Goal: Transaction & Acquisition: Purchase product/service

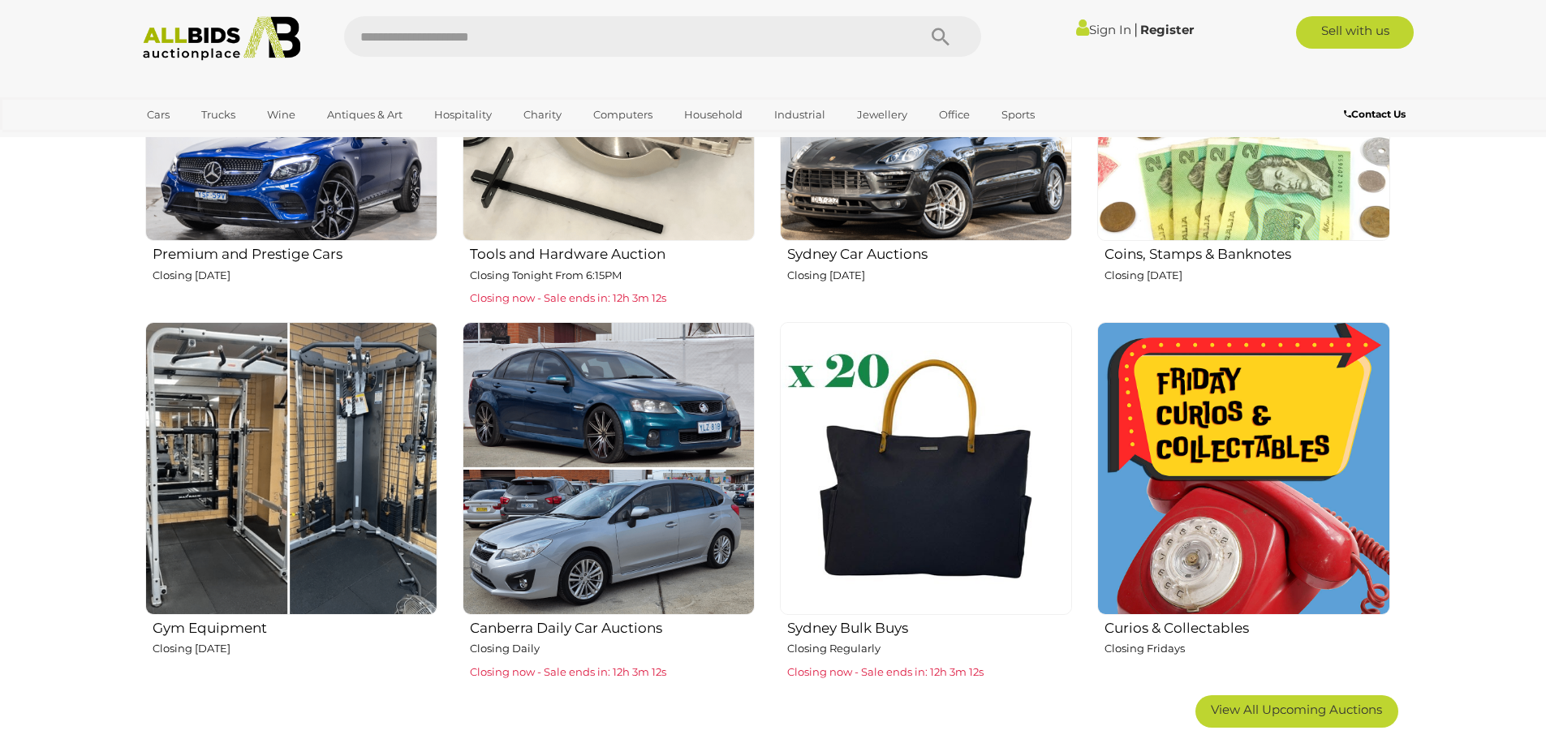
scroll to position [406, 0]
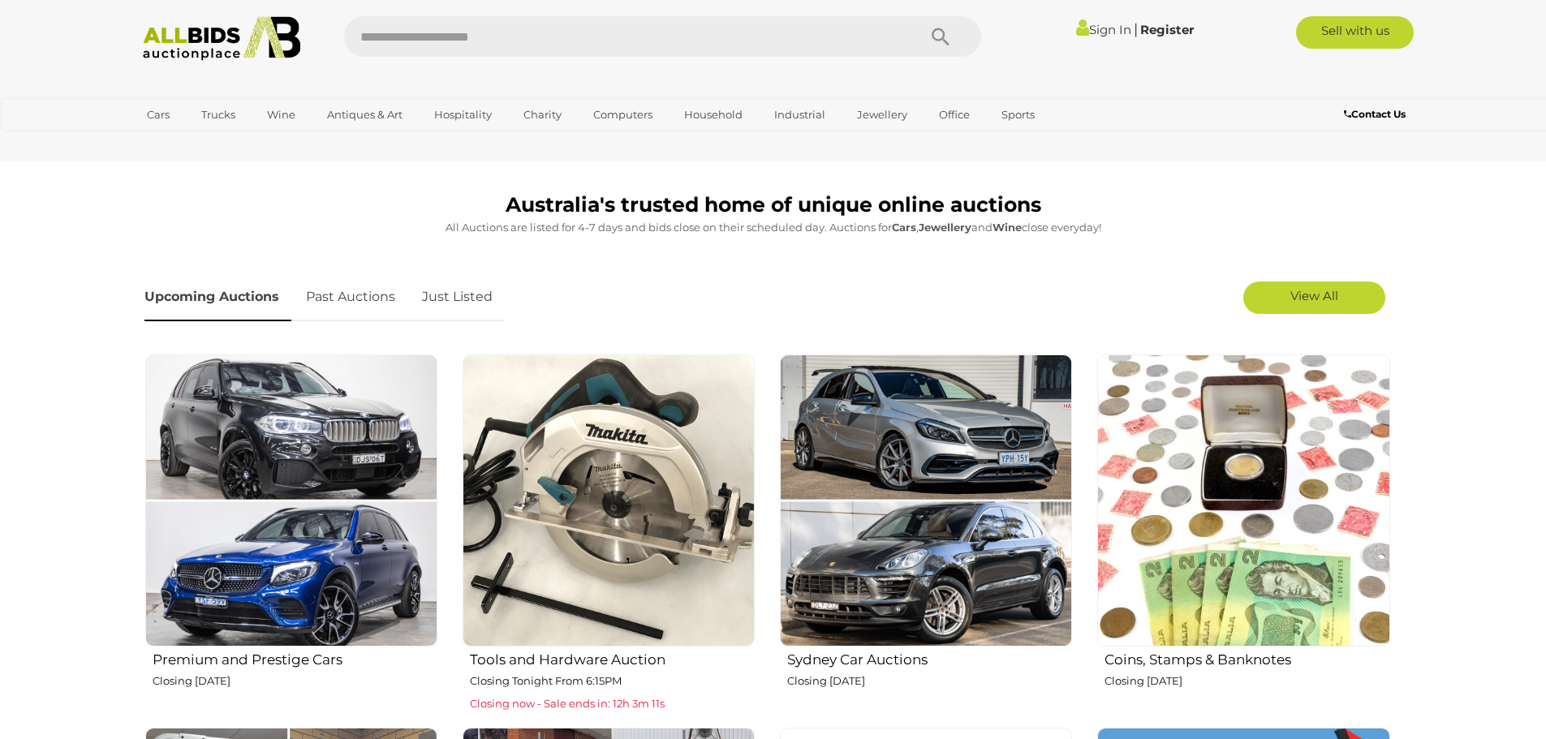
click at [544, 459] on img at bounding box center [609, 501] width 292 height 292
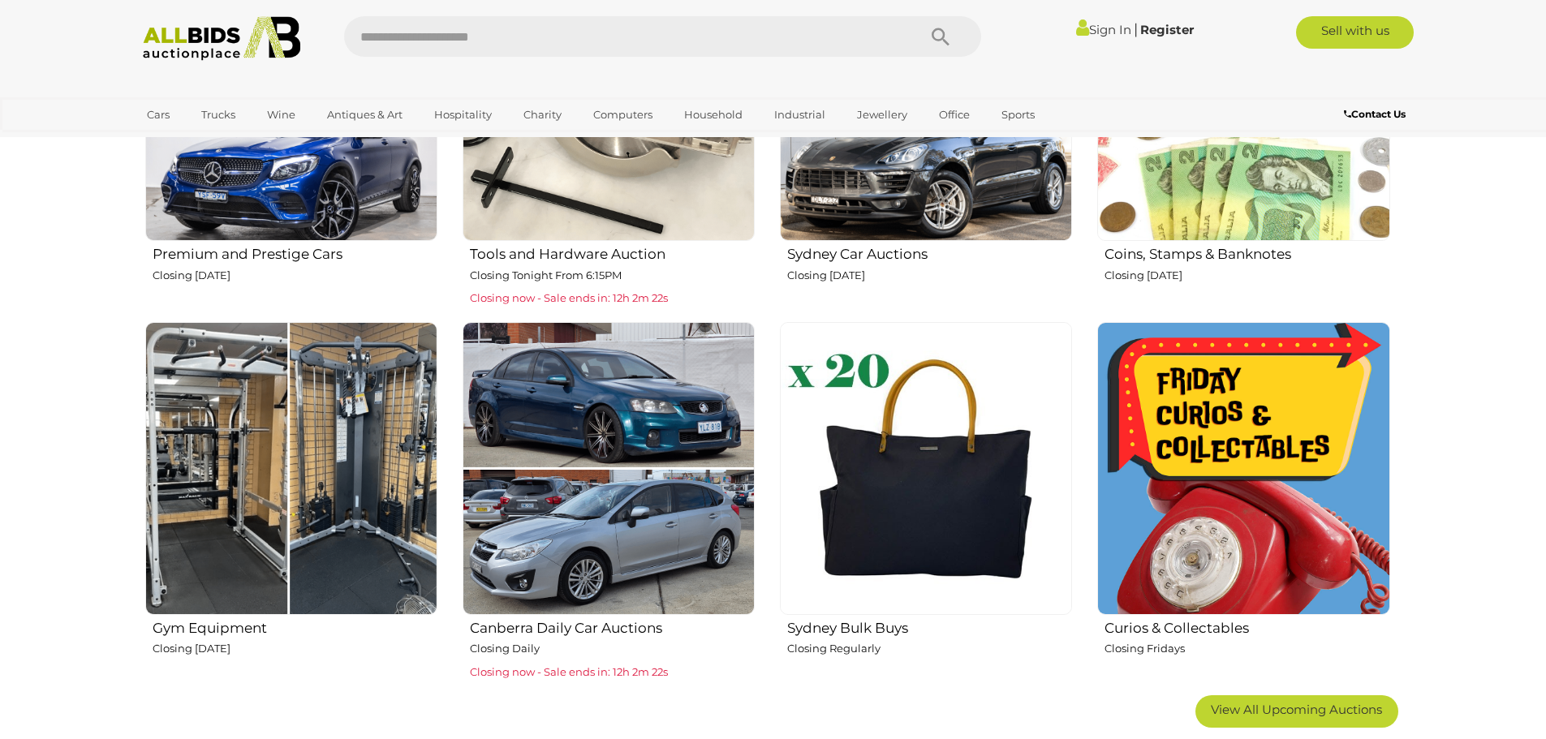
scroll to position [1217, 0]
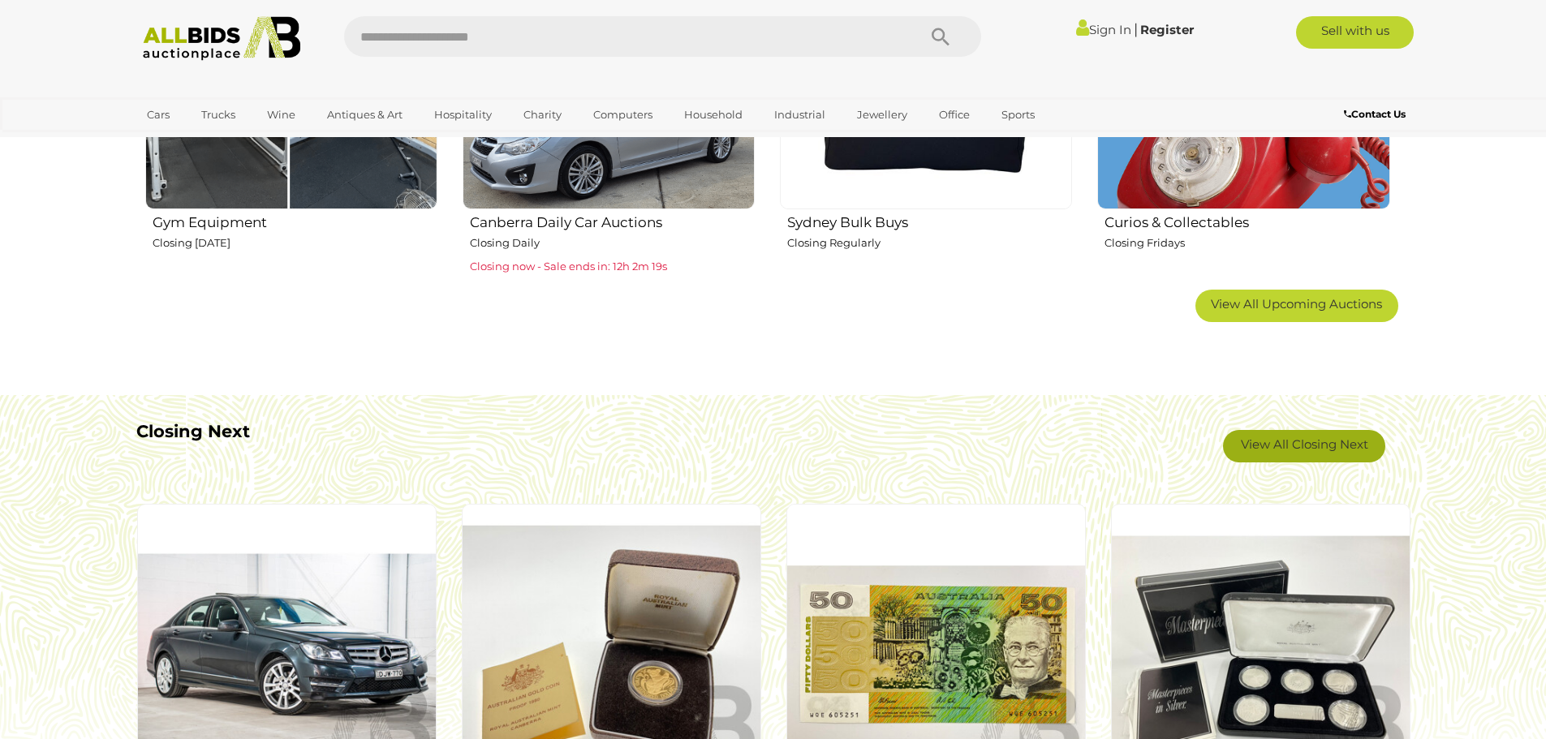
click at [1293, 447] on link "View All Closing Next" at bounding box center [1304, 446] width 162 height 32
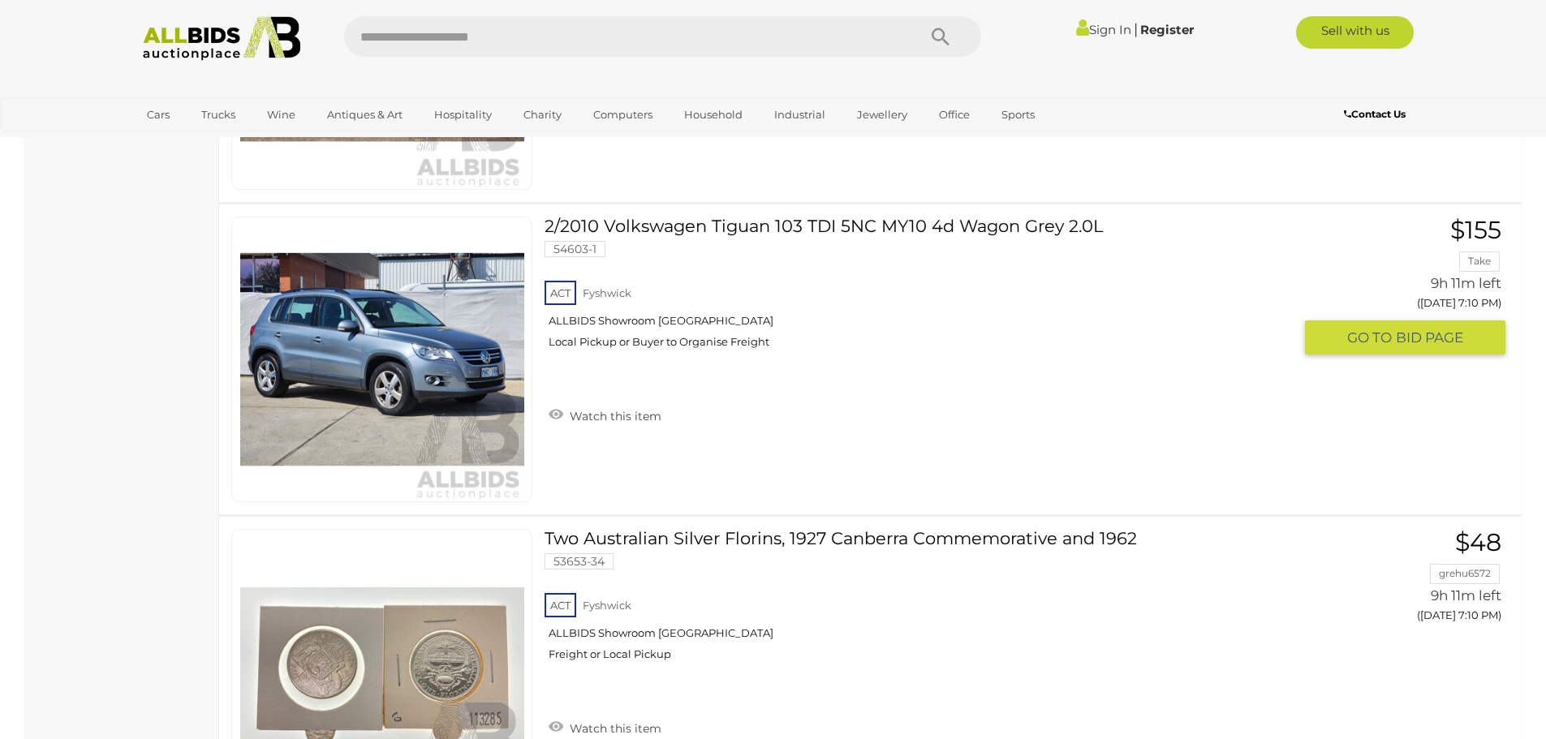
scroll to position [15421, 0]
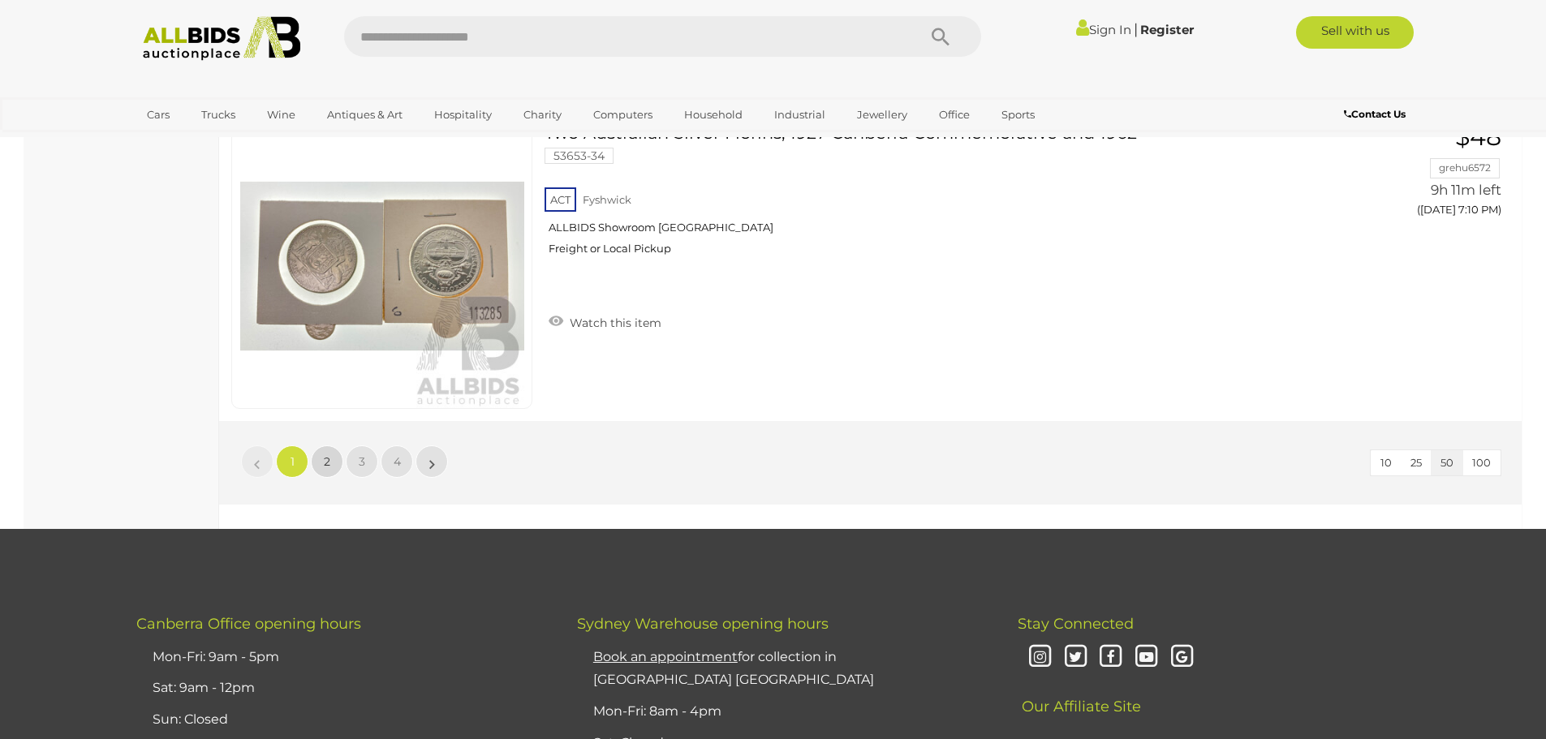
click at [327, 457] on span "2" at bounding box center [327, 462] width 6 height 15
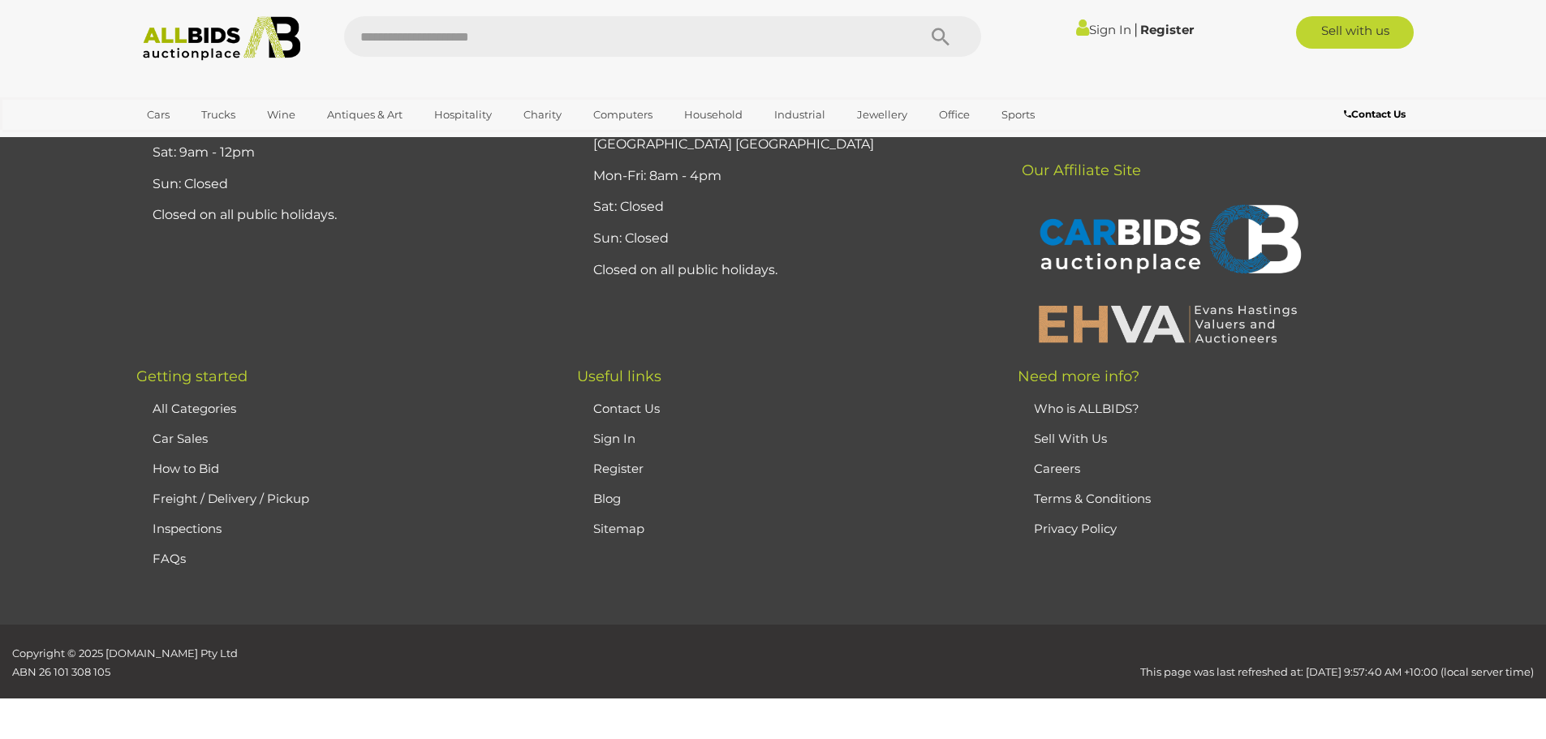
scroll to position [56, 0]
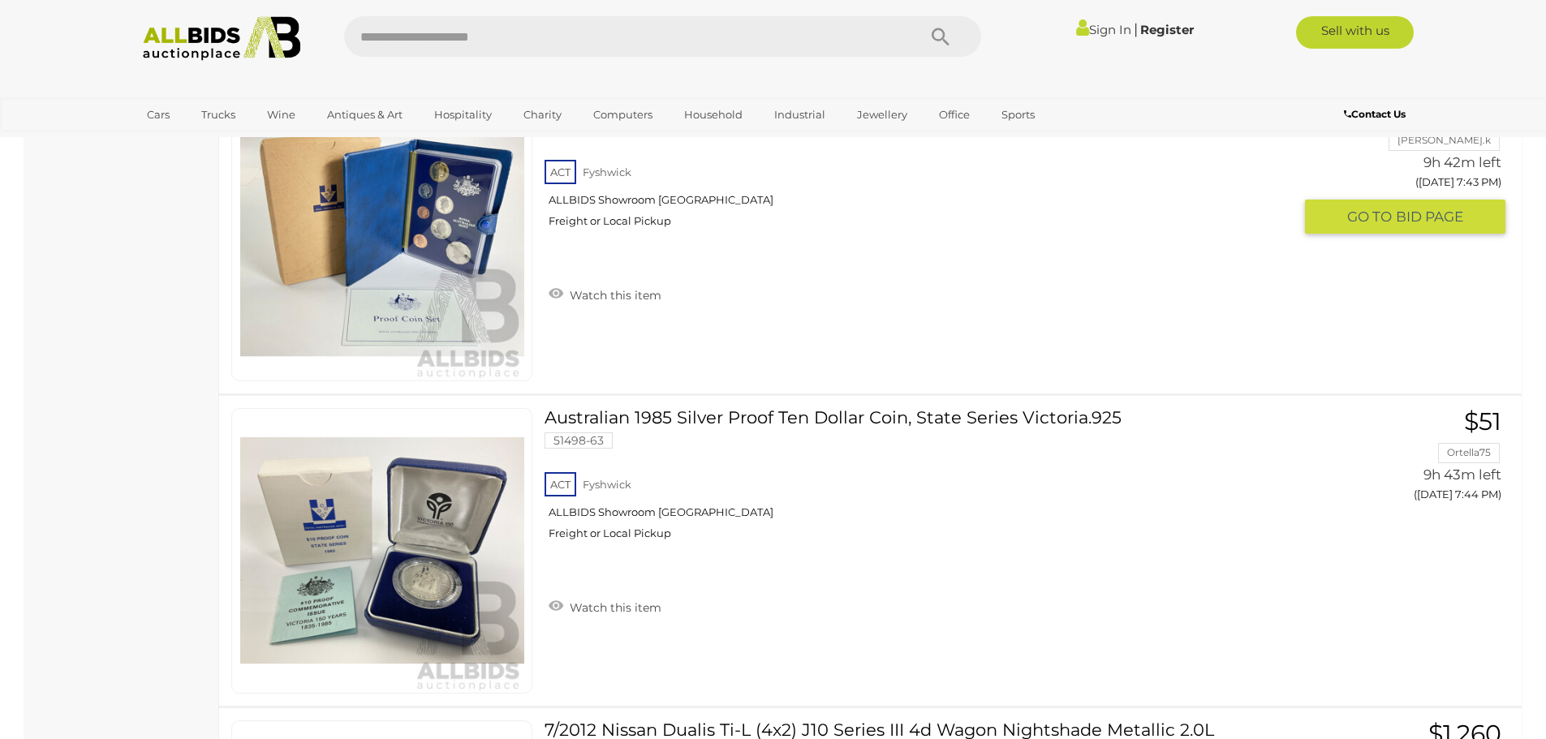
scroll to position [11013, 0]
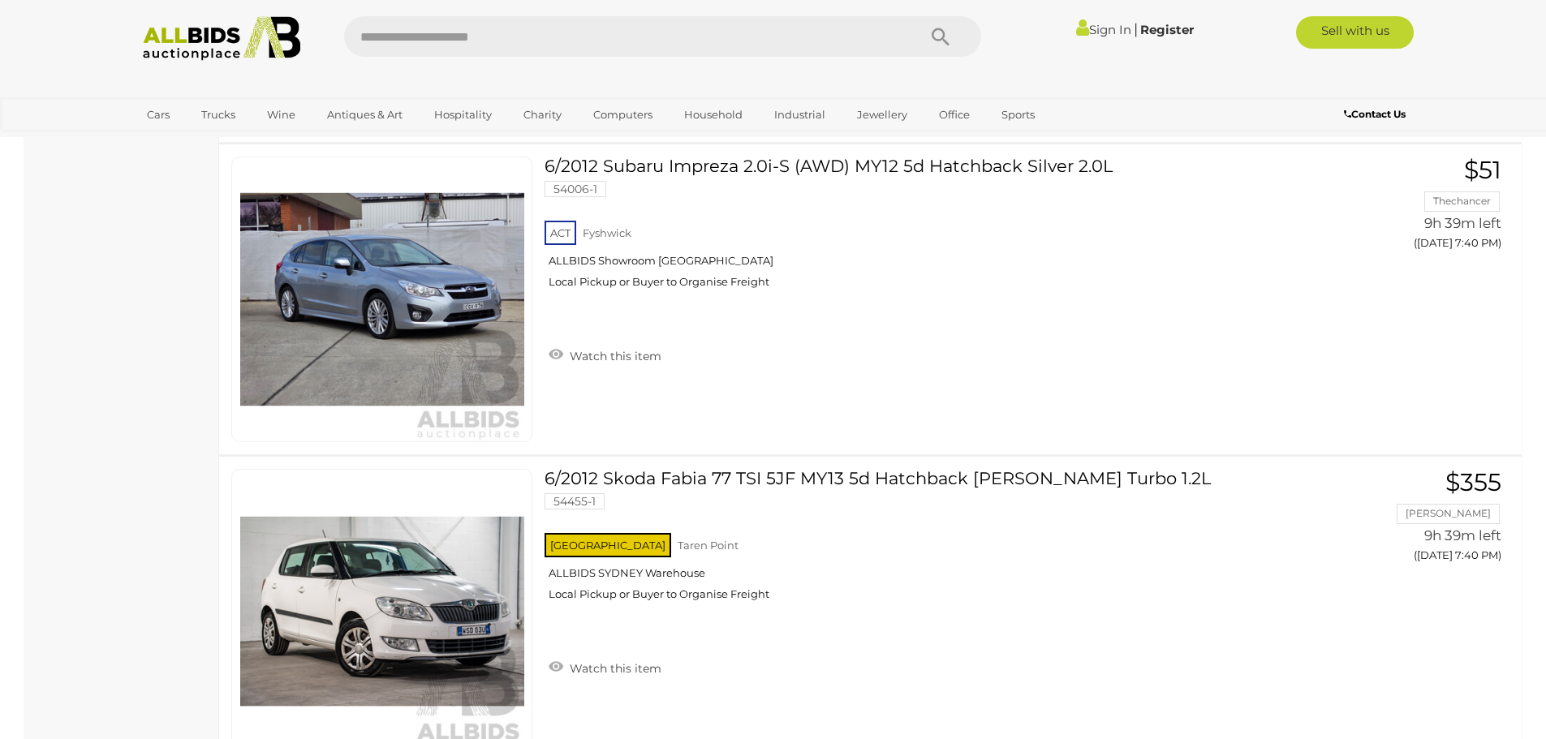
click at [187, 41] on img at bounding box center [222, 38] width 176 height 45
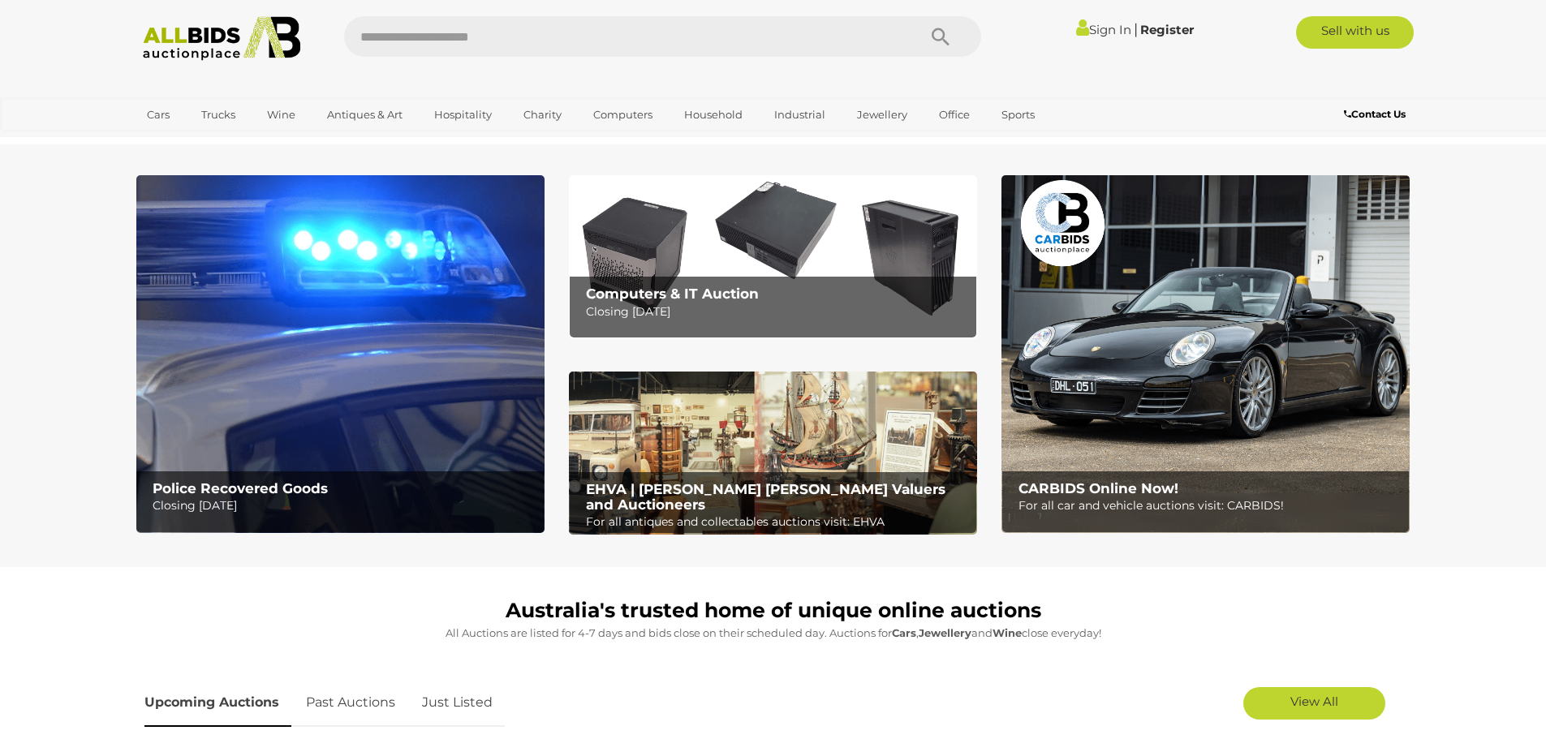
click at [261, 348] on img at bounding box center [340, 354] width 408 height 358
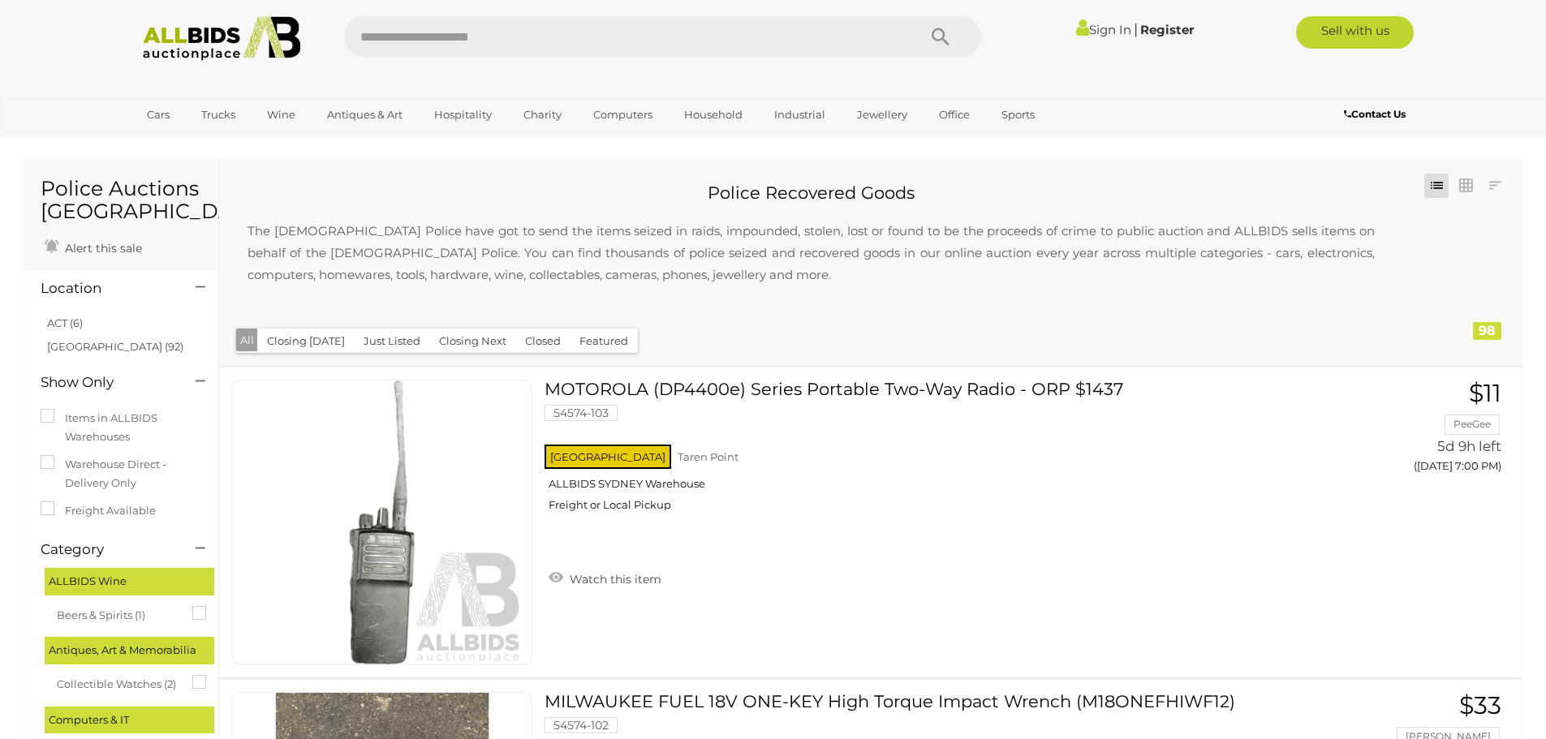
scroll to position [406, 0]
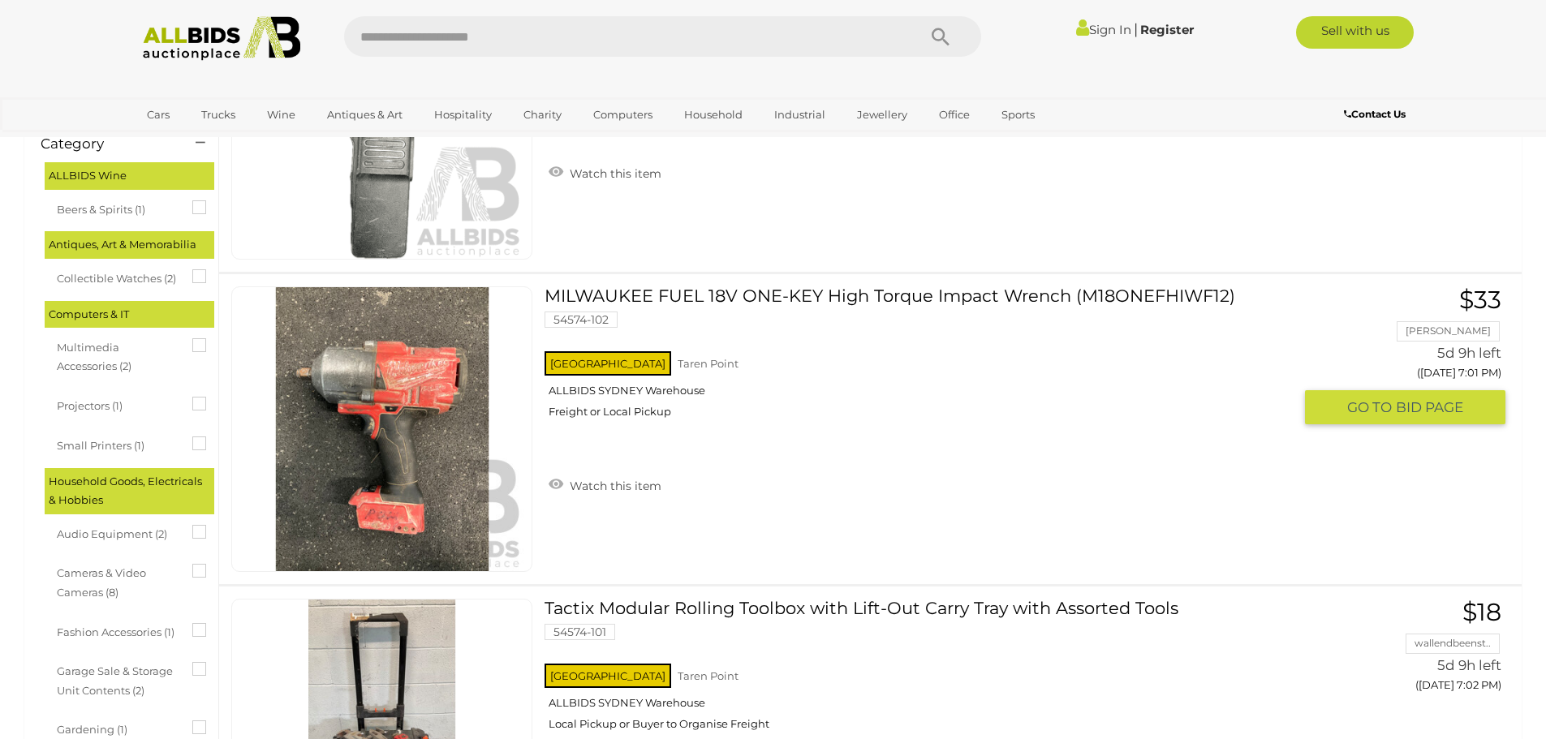
click at [406, 383] on link at bounding box center [381, 430] width 301 height 286
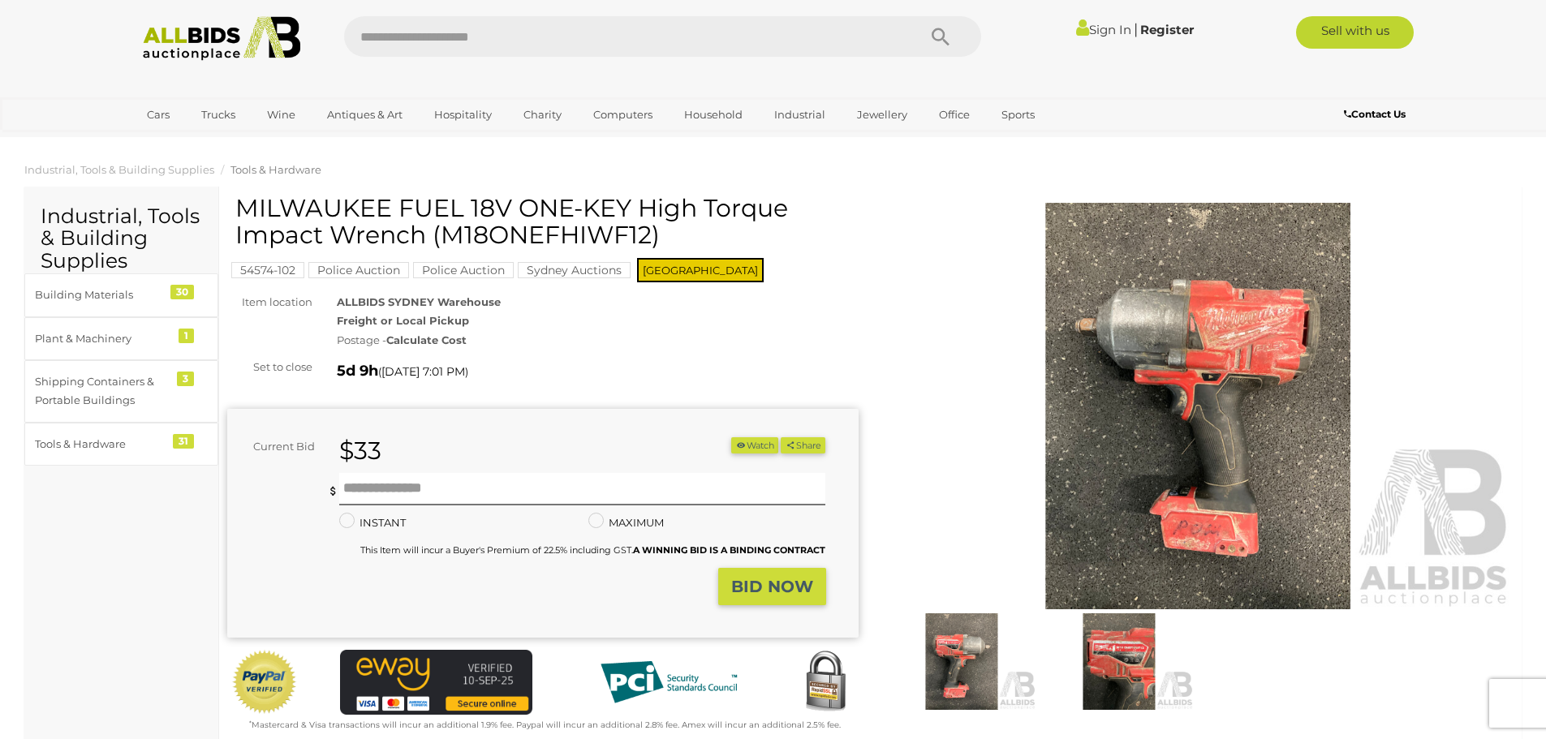
click at [1241, 502] on img at bounding box center [1198, 406] width 631 height 407
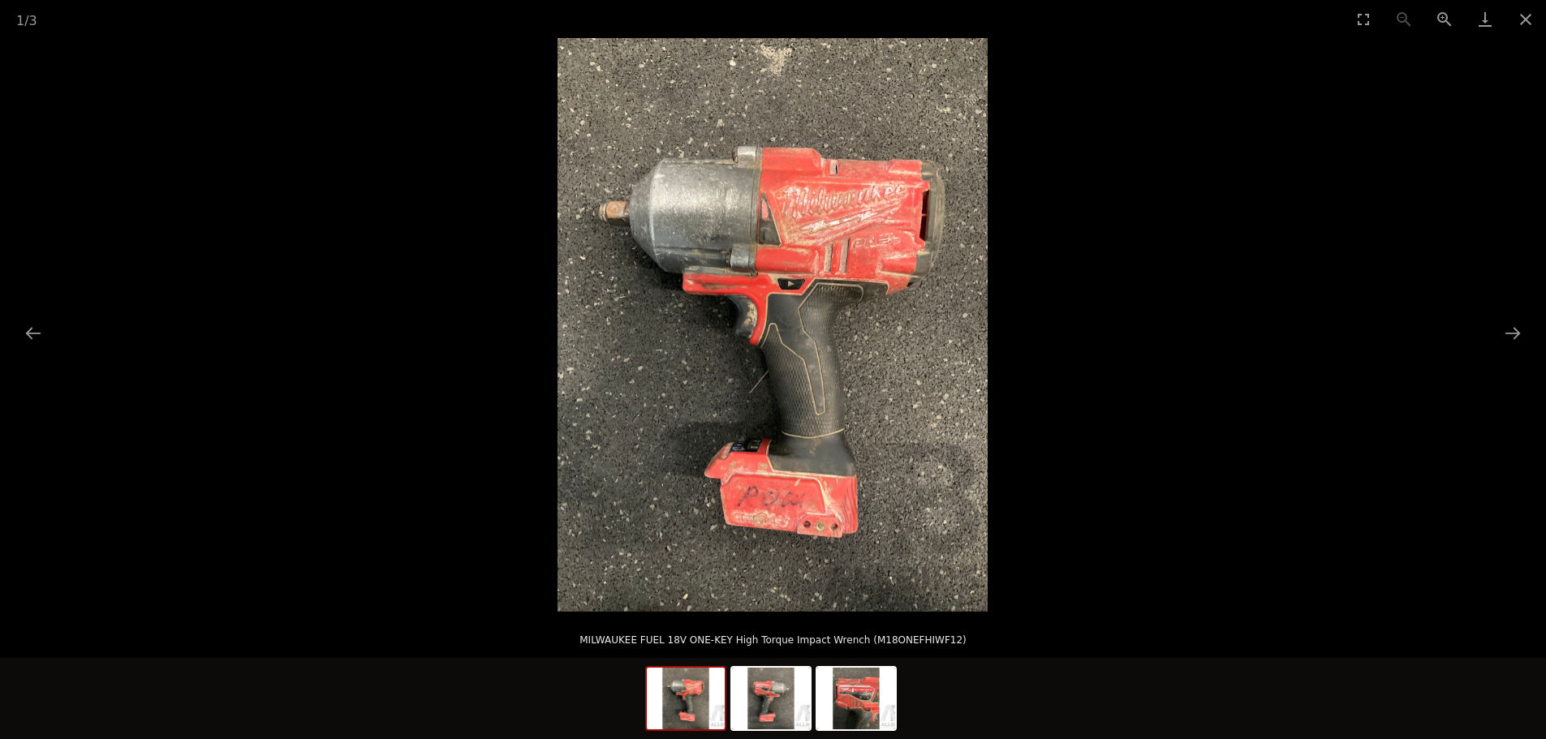
click at [720, 509] on img at bounding box center [773, 325] width 430 height 574
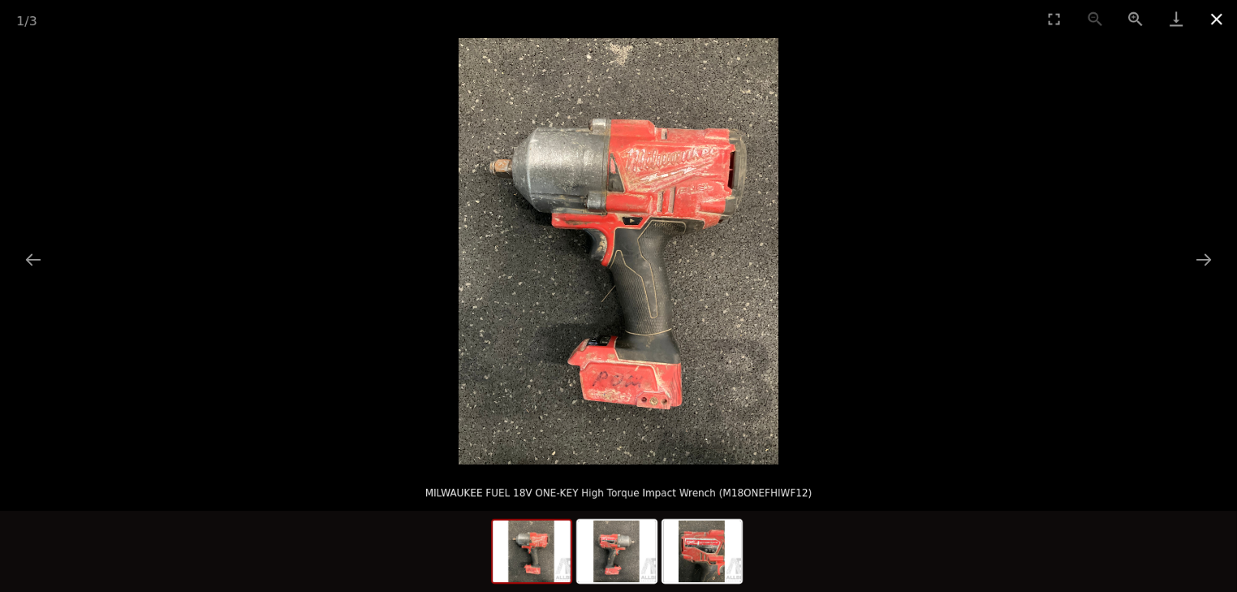
click at [1213, 21] on button "Close gallery" at bounding box center [1216, 19] width 41 height 38
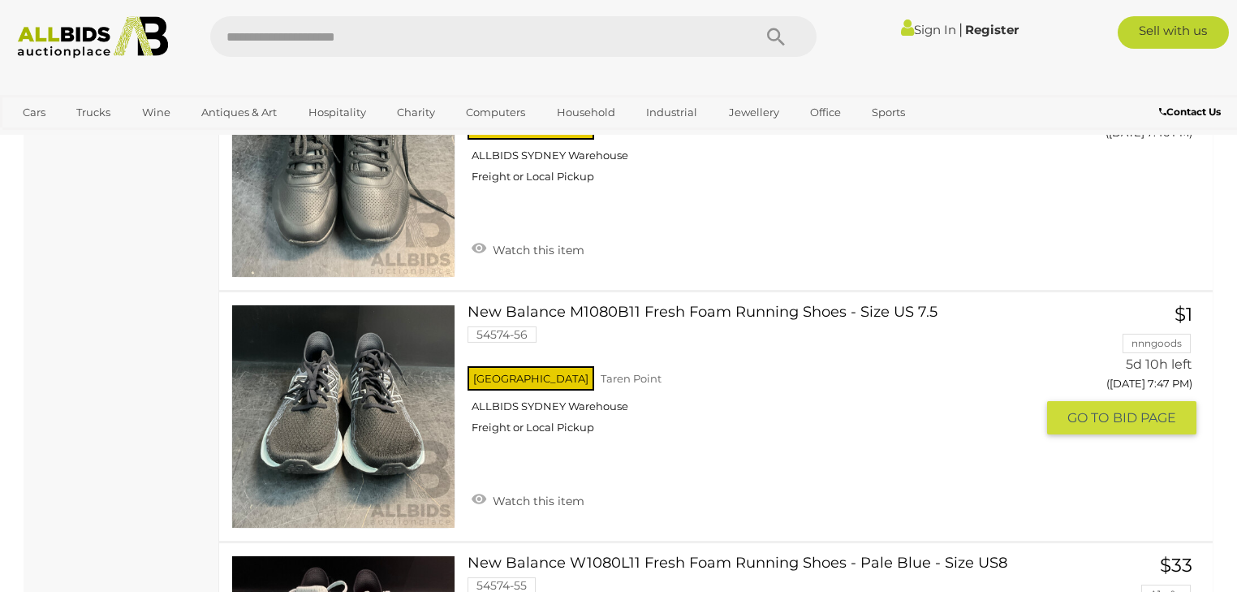
scroll to position [12591, 0]
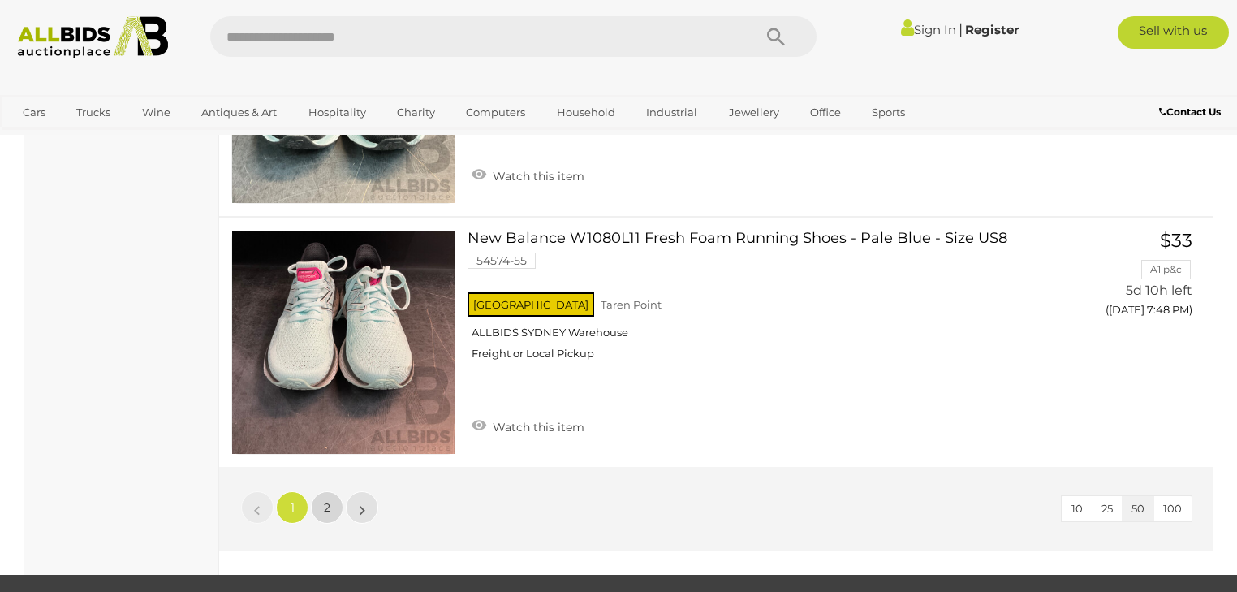
click at [332, 491] on link "2" at bounding box center [327, 507] width 32 height 32
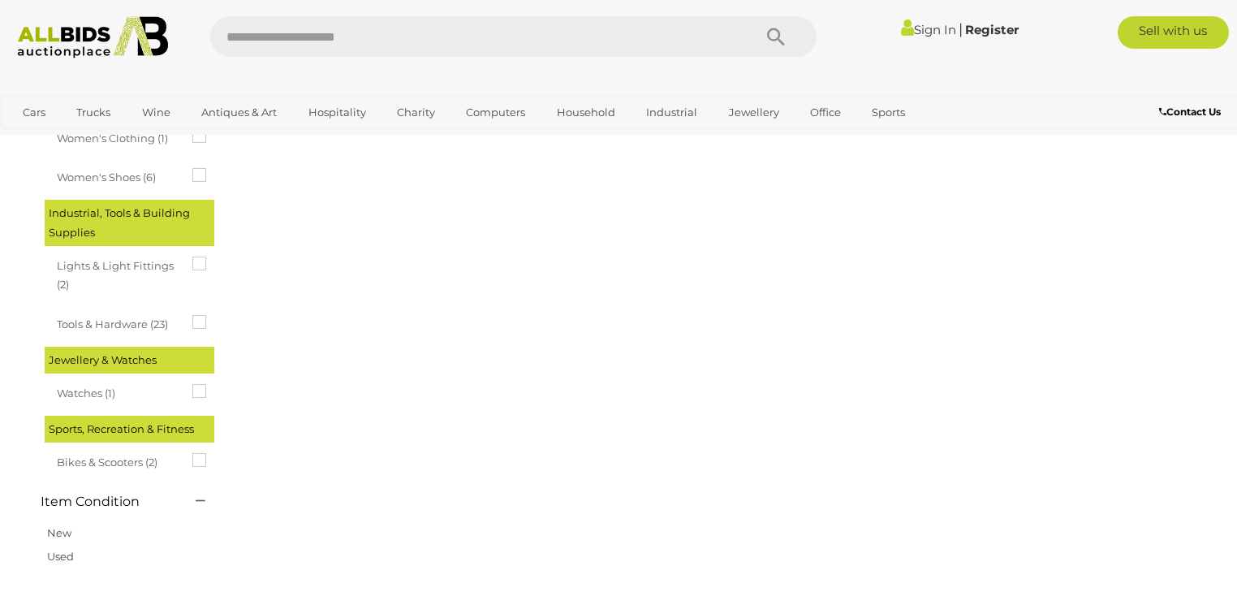
scroll to position [249, 0]
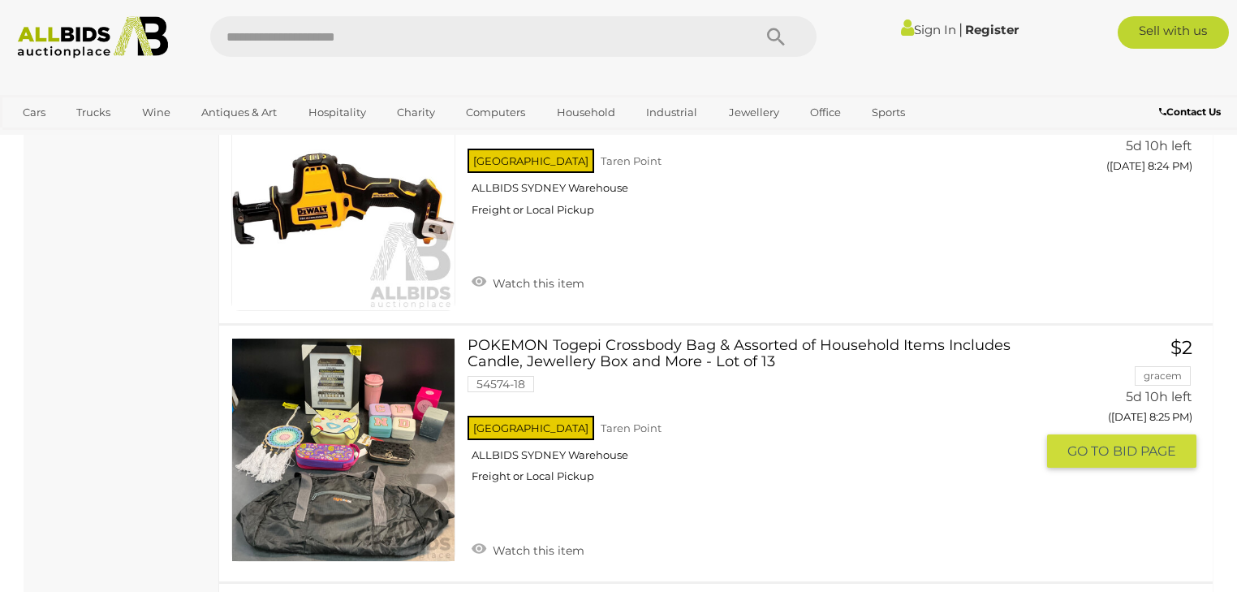
scroll to position [10612, 0]
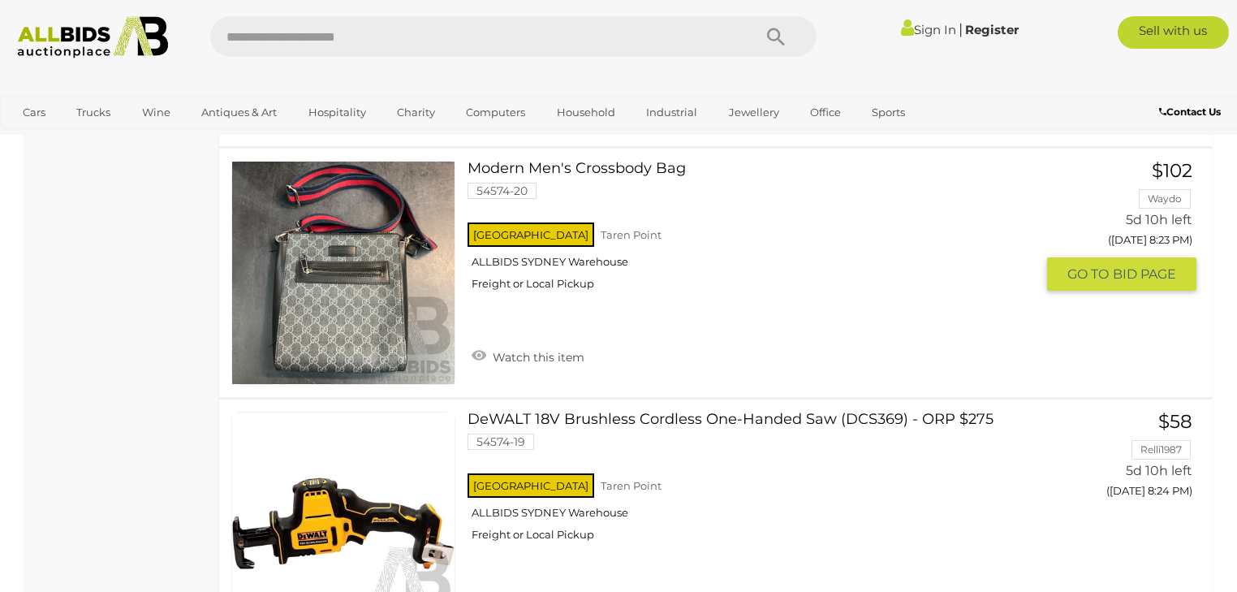
click at [367, 293] on img at bounding box center [343, 273] width 222 height 222
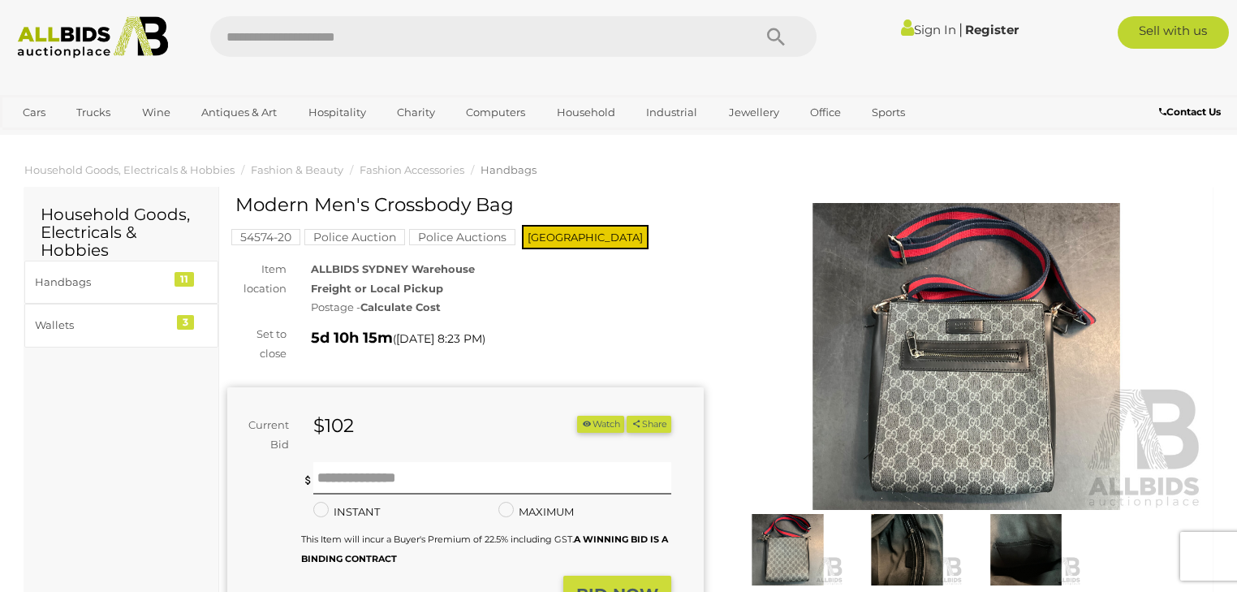
click at [928, 350] on img at bounding box center [966, 356] width 476 height 307
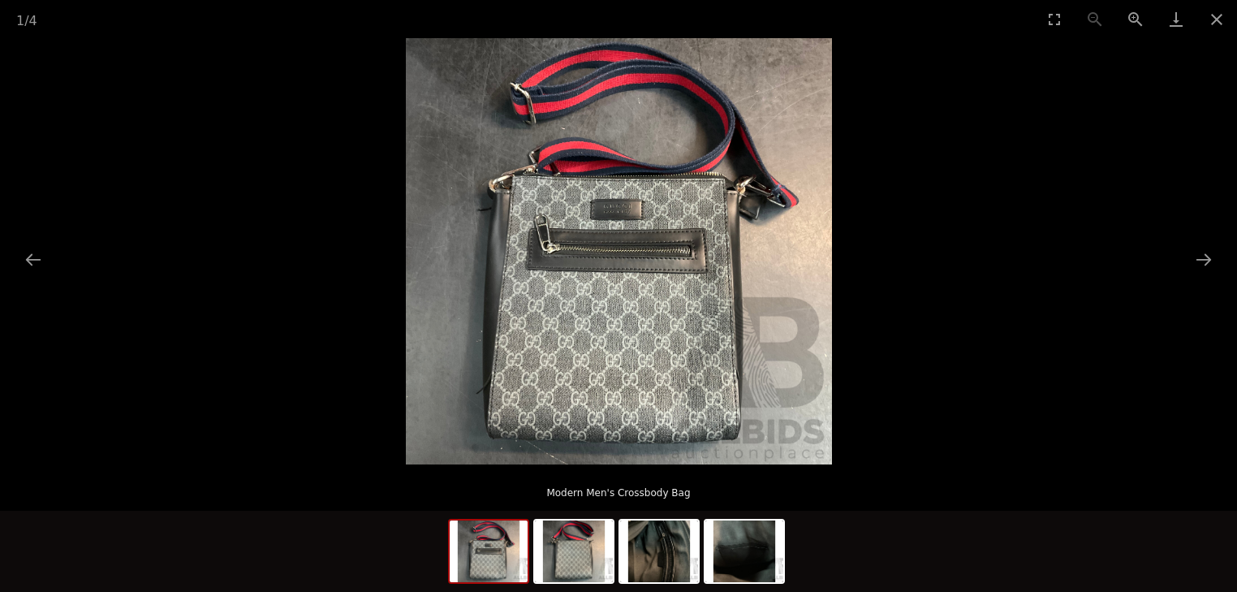
click at [599, 235] on img at bounding box center [619, 251] width 426 height 426
click at [1201, 256] on button "Next slide" at bounding box center [1204, 259] width 34 height 32
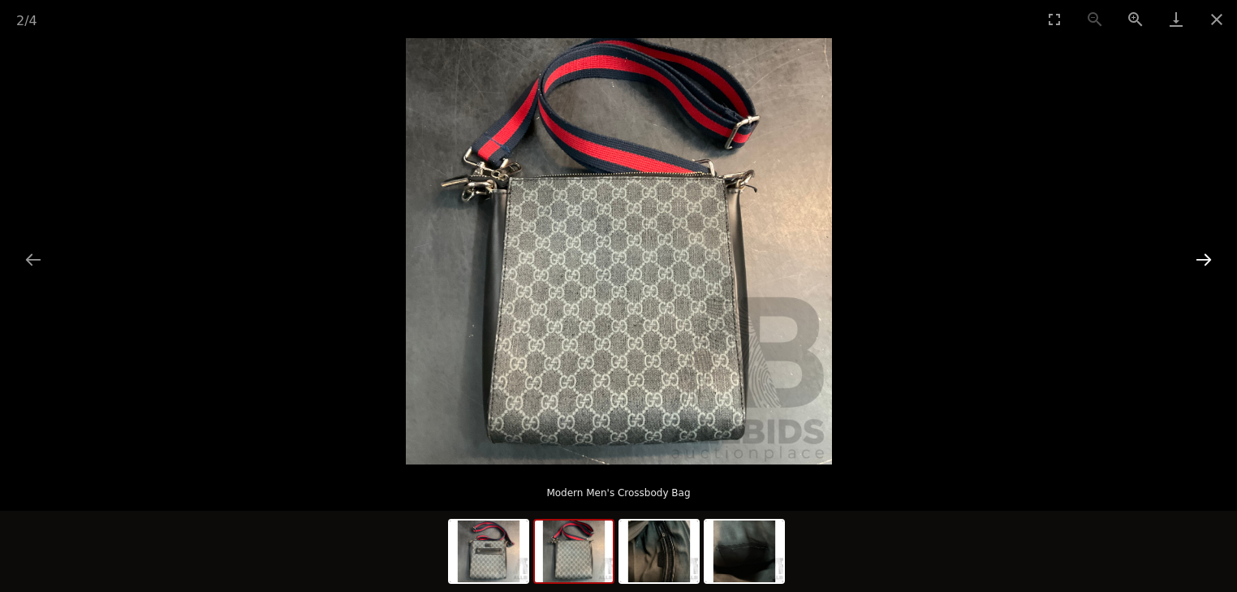
click at [1201, 256] on button "Next slide" at bounding box center [1204, 259] width 34 height 32
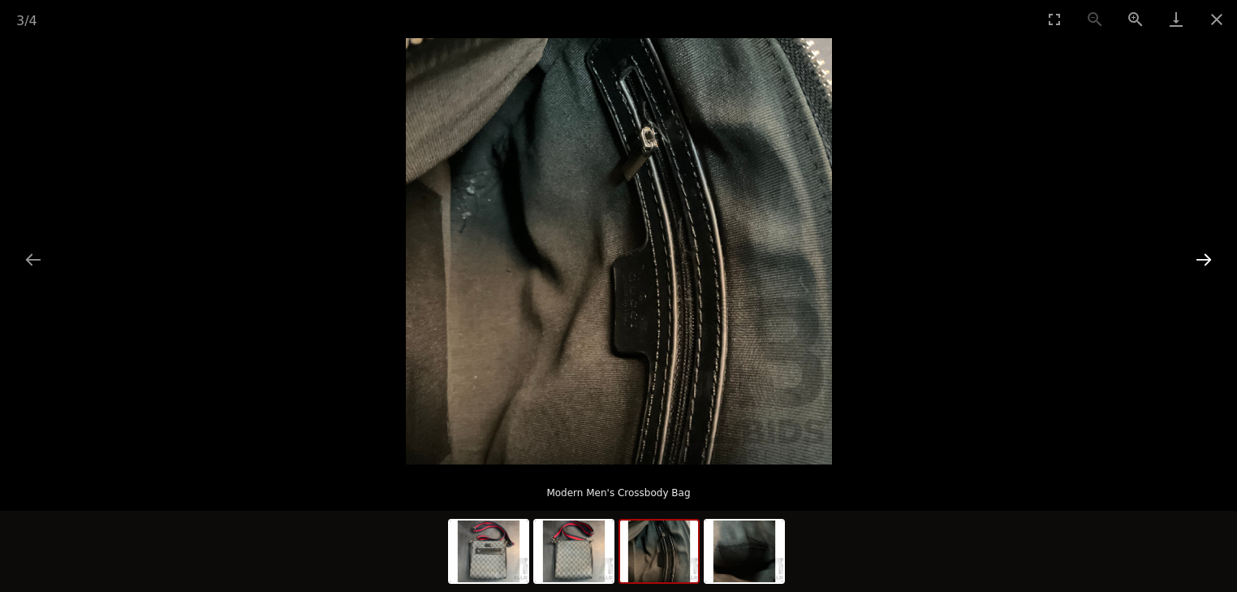
click at [1201, 256] on button "Next slide" at bounding box center [1204, 259] width 34 height 32
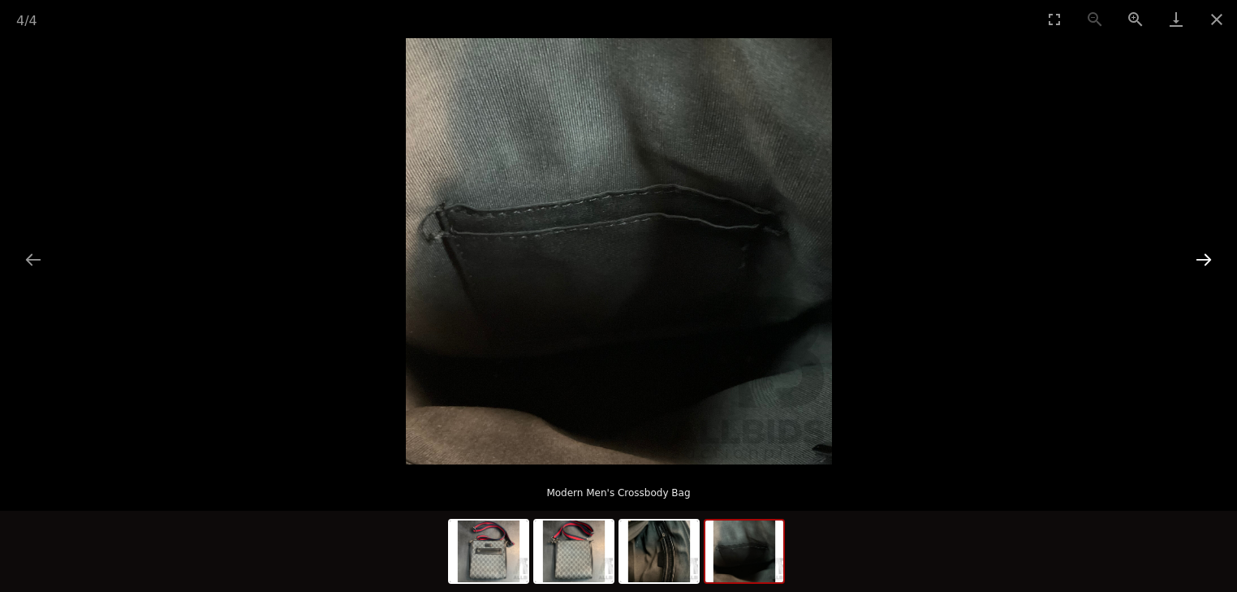
click at [1201, 256] on button "Next slide" at bounding box center [1204, 259] width 34 height 32
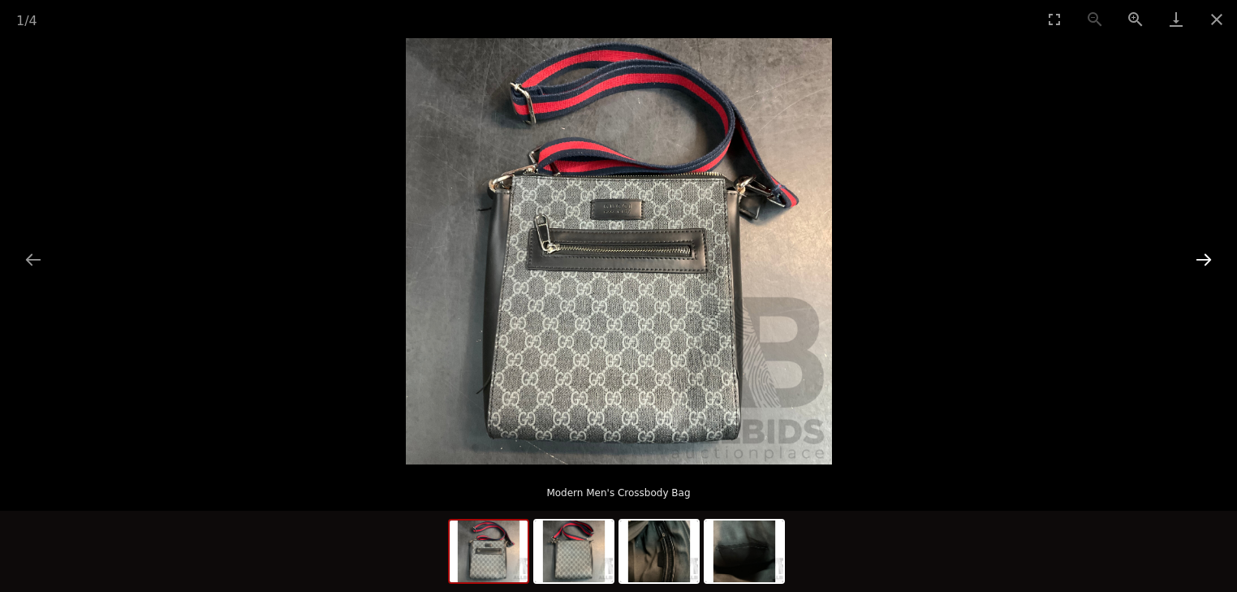
click at [1201, 256] on button "Next slide" at bounding box center [1204, 259] width 34 height 32
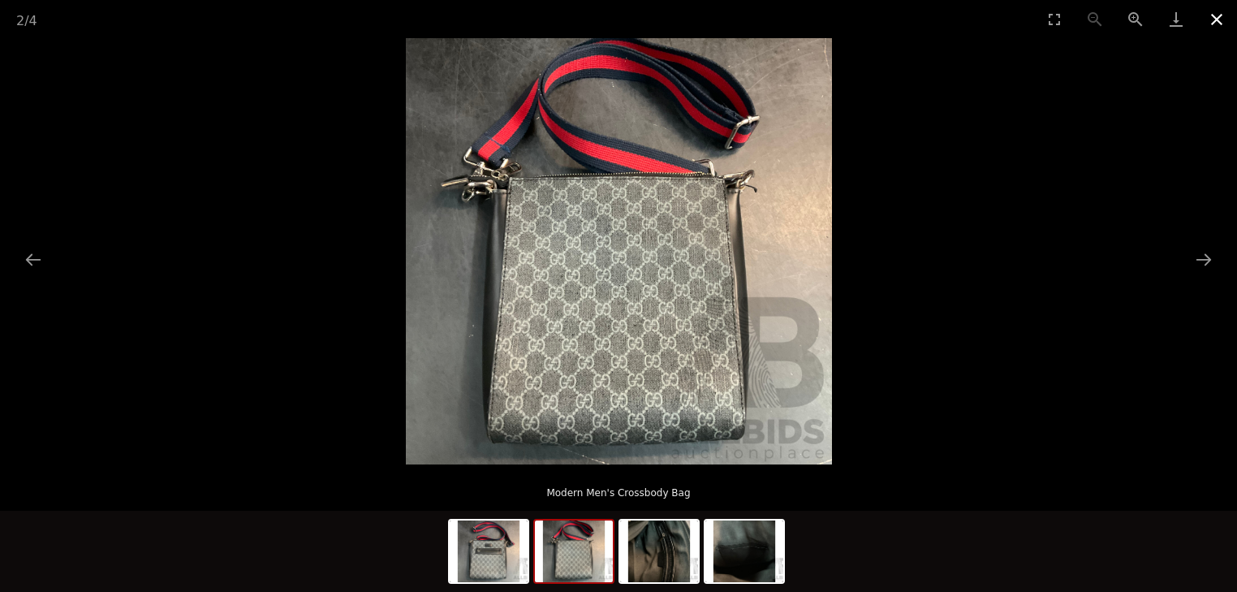
click at [1213, 22] on button "Close gallery" at bounding box center [1216, 19] width 41 height 38
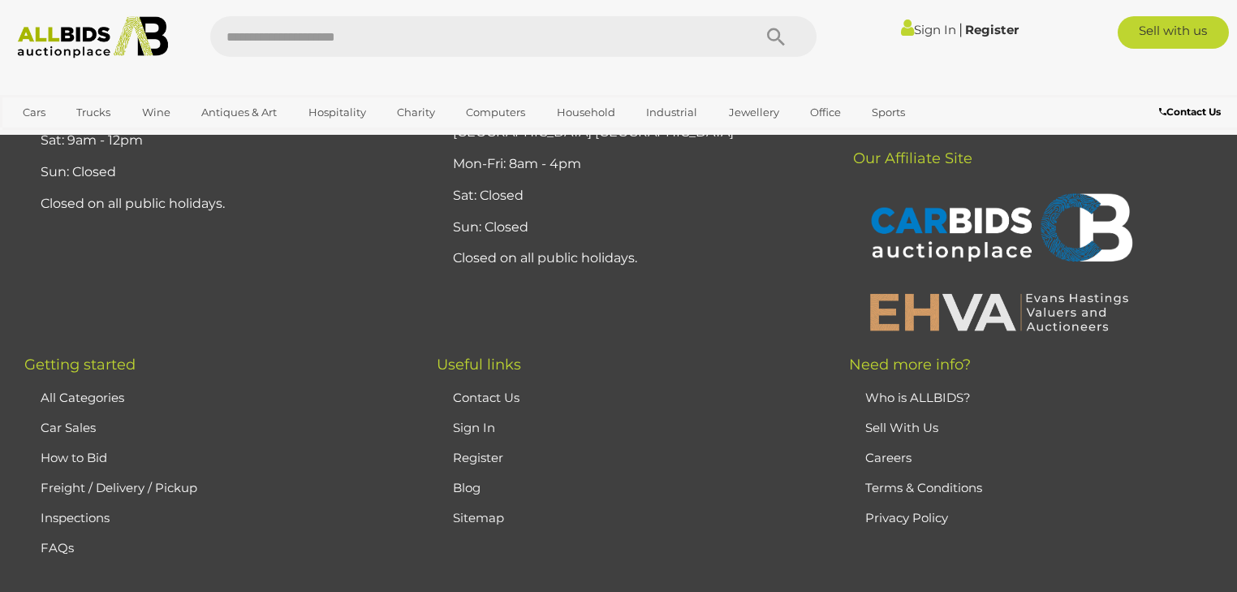
scroll to position [12012, 0]
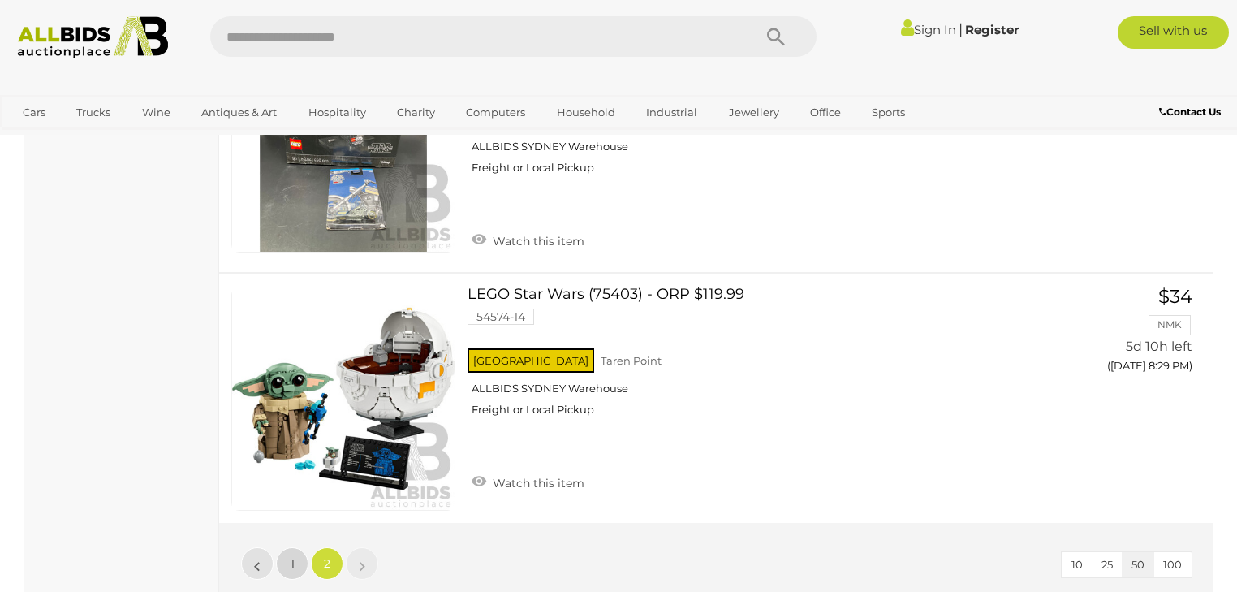
click at [284, 547] on link "1" at bounding box center [292, 563] width 32 height 32
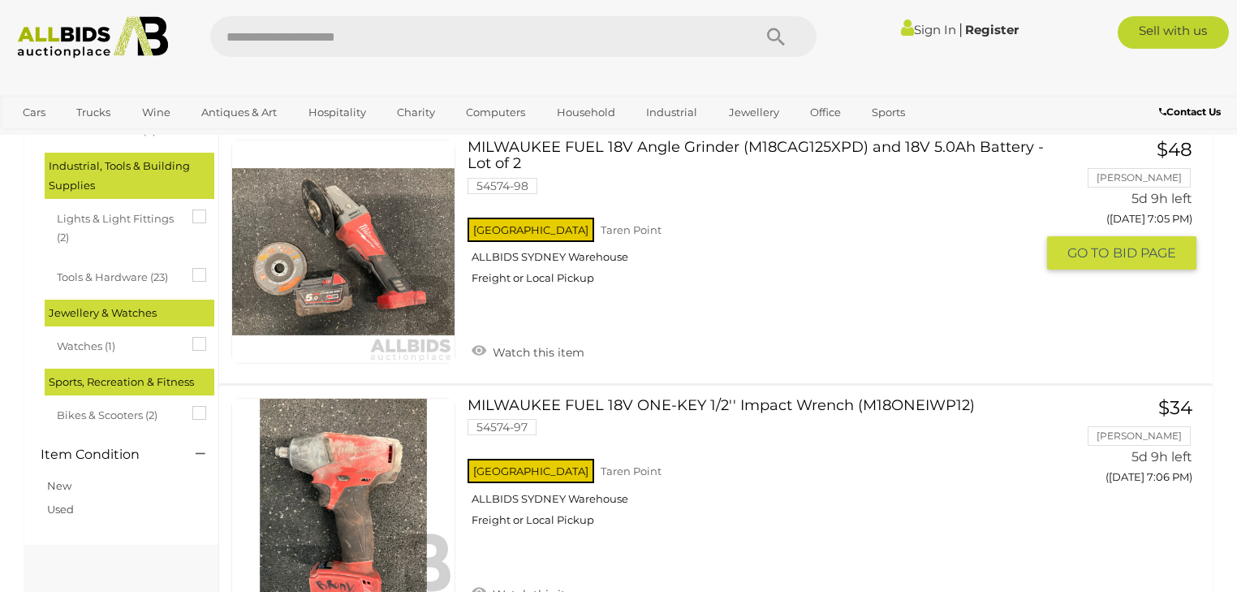
scroll to position [1872, 0]
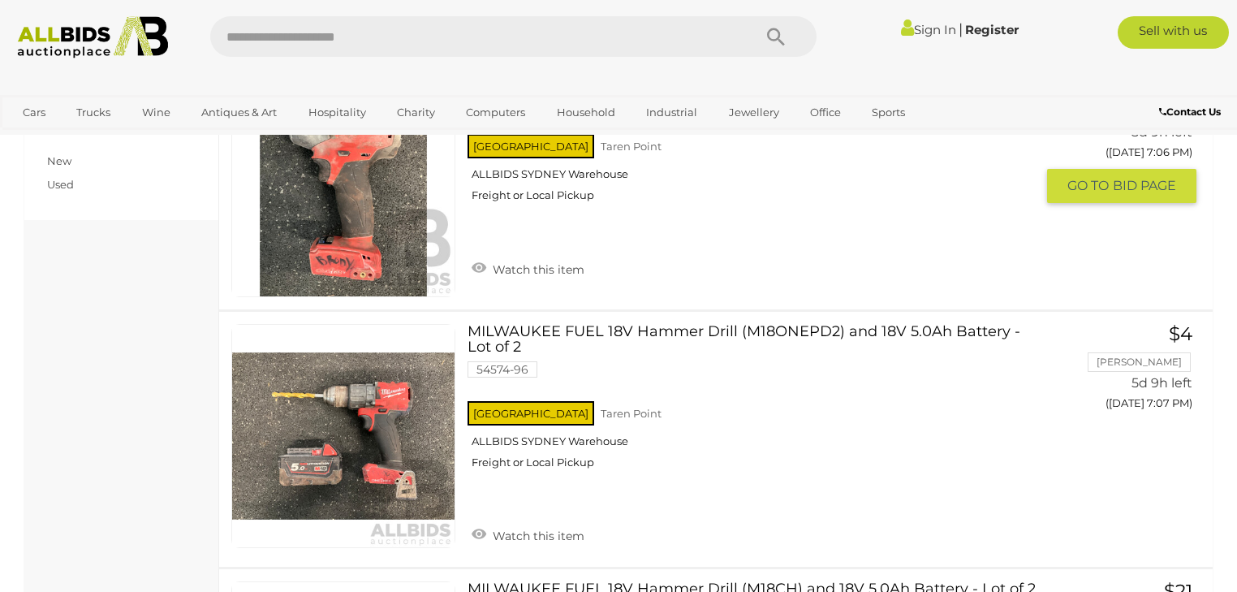
click at [325, 239] on img at bounding box center [343, 185] width 222 height 222
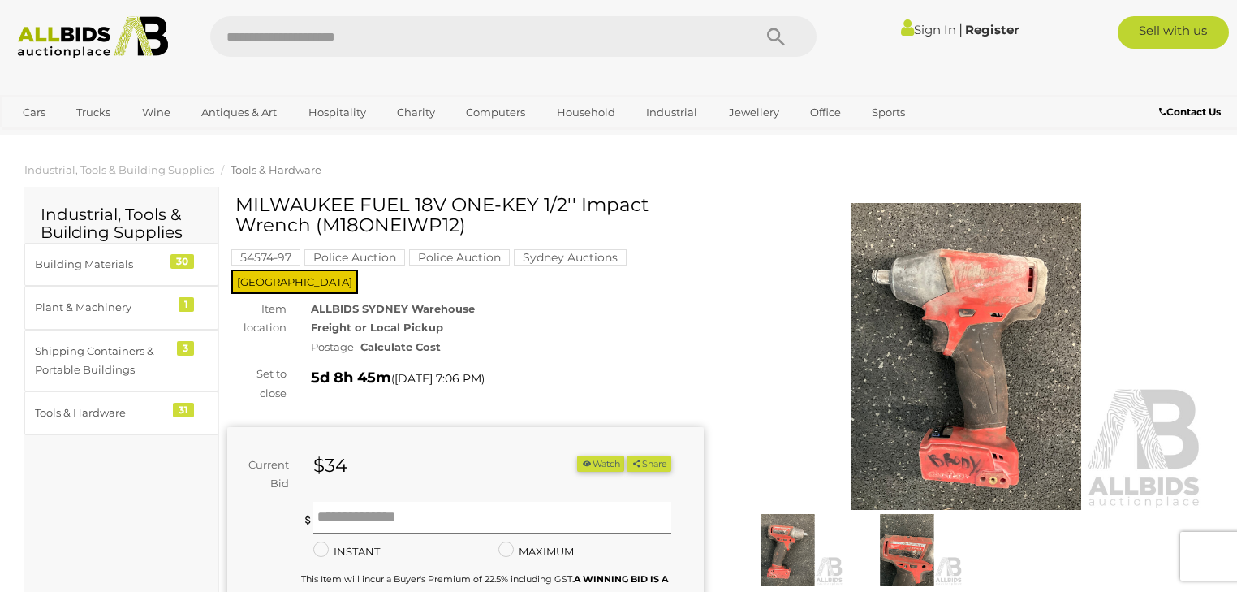
click at [918, 319] on img at bounding box center [966, 356] width 476 height 307
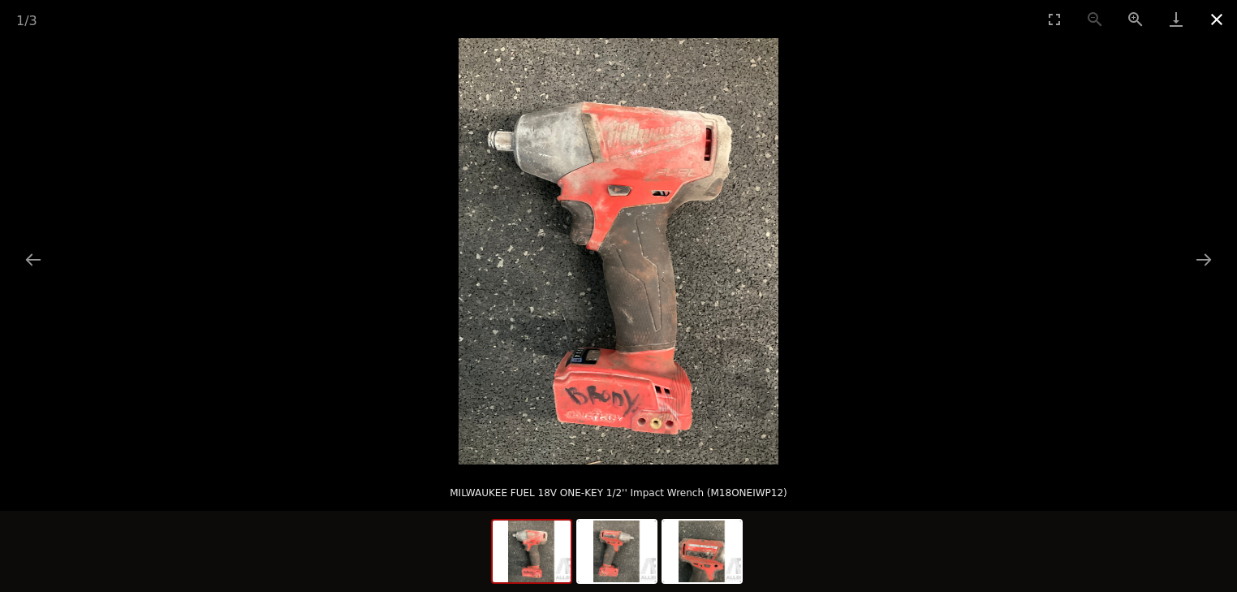
click at [1220, 15] on button "Close gallery" at bounding box center [1216, 19] width 41 height 38
